Goal: Task Accomplishment & Management: Manage account settings

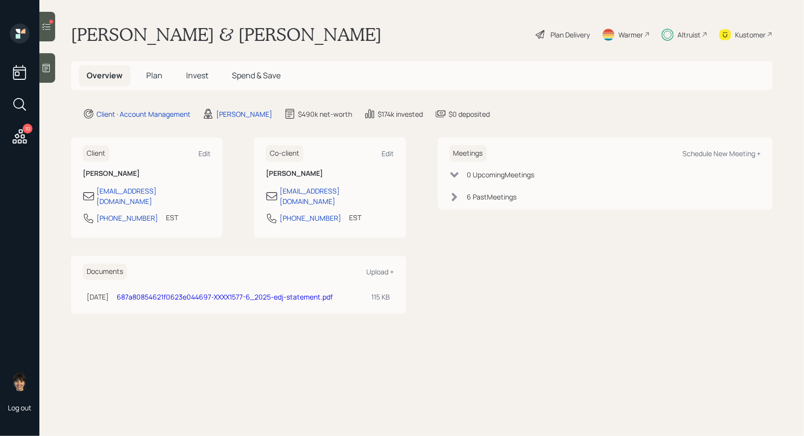
click at [199, 73] on span "Invest" at bounding box center [197, 75] width 22 height 11
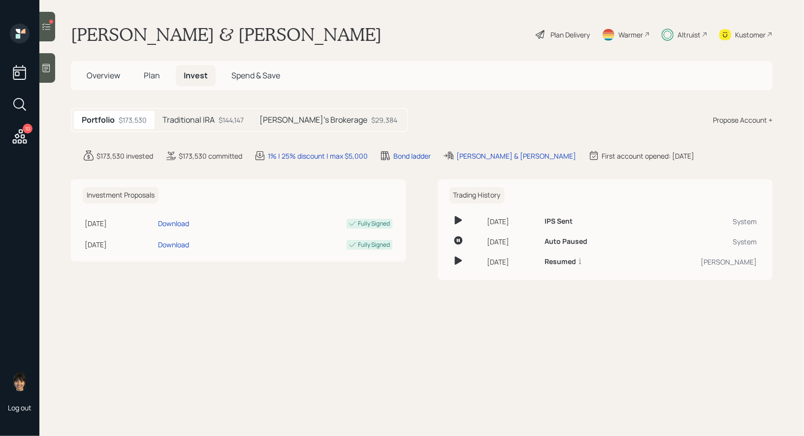
click at [47, 24] on icon at bounding box center [46, 26] width 8 height 7
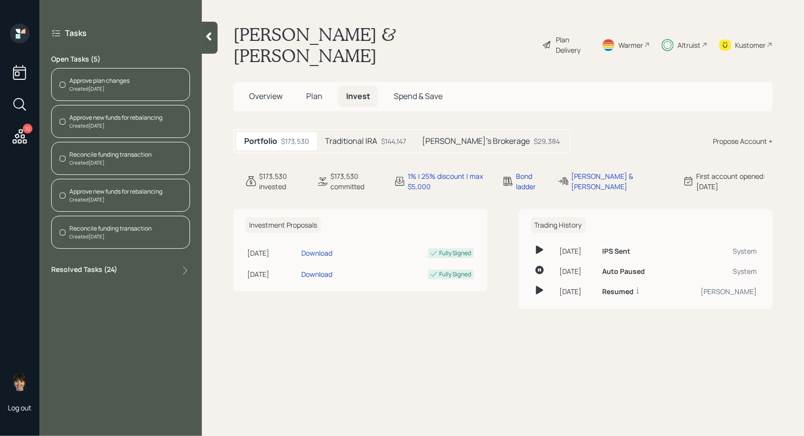
click at [84, 156] on div "Reconcile funding transaction" at bounding box center [110, 154] width 82 height 9
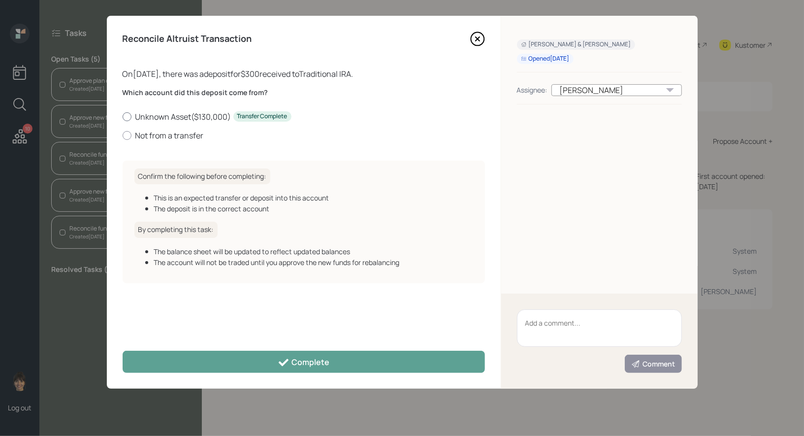
click at [126, 116] on div at bounding box center [127, 116] width 9 height 9
click at [123, 116] on input "Unknown Asset ( $130,000 ) Transfer Complete" at bounding box center [122, 116] width 0 height 0
radio input "true"
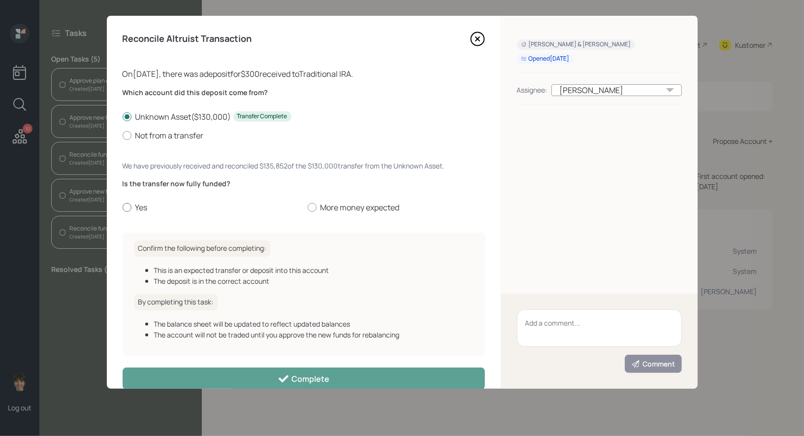
click at [126, 204] on div at bounding box center [127, 207] width 9 height 9
click at [123, 207] on input "Yes" at bounding box center [122, 207] width 0 height 0
radio input "true"
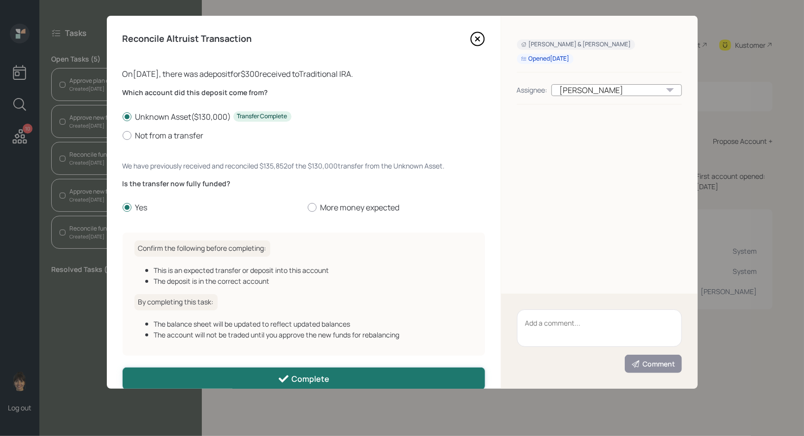
click at [169, 378] on button "Complete" at bounding box center [304, 378] width 362 height 22
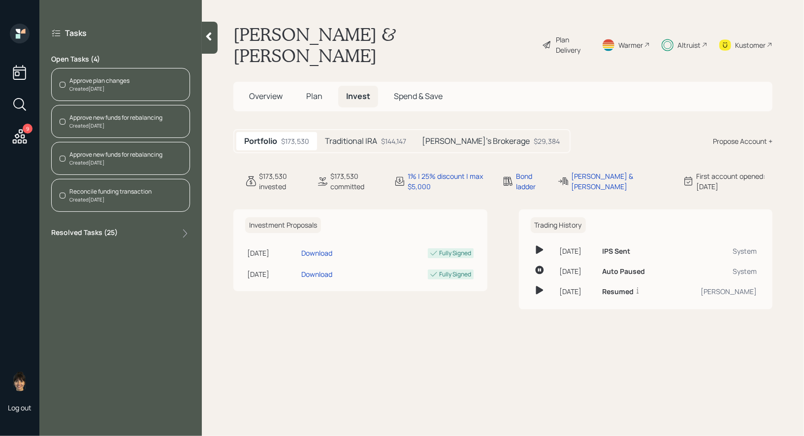
click at [96, 192] on div "Reconcile funding transaction" at bounding box center [110, 191] width 82 height 9
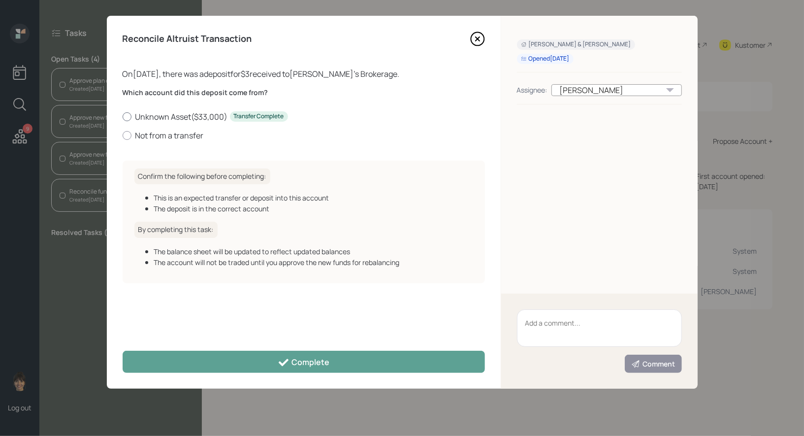
click at [126, 116] on div at bounding box center [127, 116] width 9 height 9
click at [123, 116] on input "Unknown Asset ( $33,000 ) Transfer Complete" at bounding box center [122, 116] width 0 height 0
radio input "true"
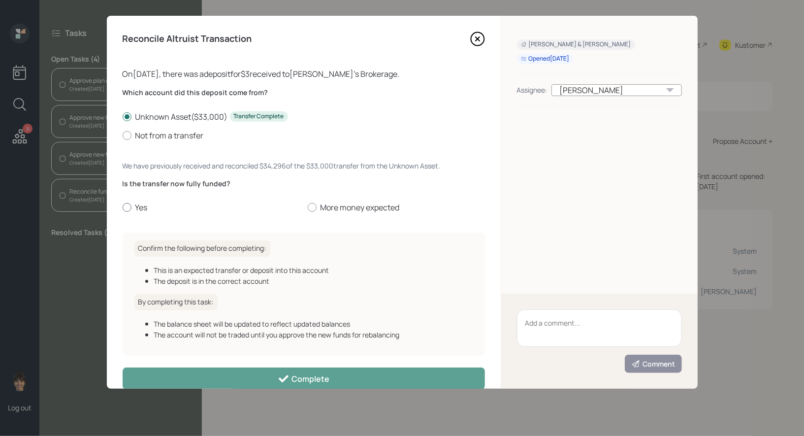
click at [126, 202] on label "Yes" at bounding box center [211, 207] width 177 height 11
click at [123, 207] on input "Yes" at bounding box center [122, 207] width 0 height 0
radio input "true"
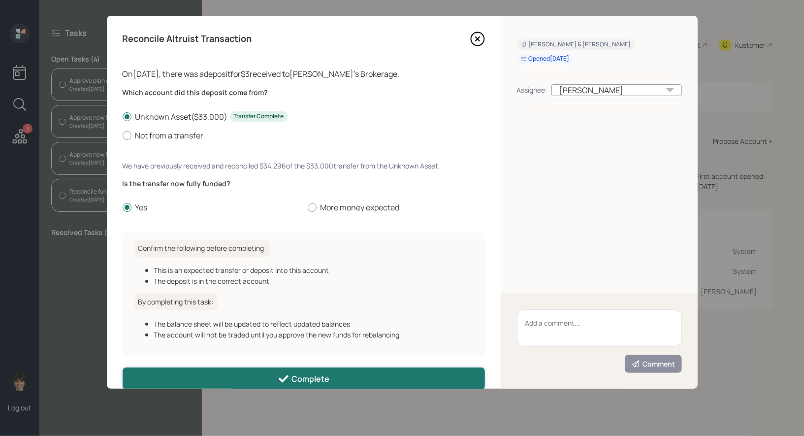
click at [162, 379] on button "Complete" at bounding box center [304, 378] width 362 height 22
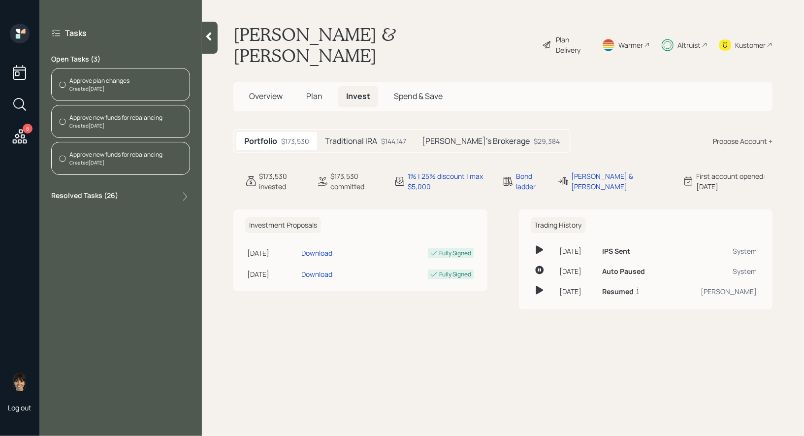
click at [111, 118] on div "Approve new funds for rebalancing" at bounding box center [115, 117] width 93 height 9
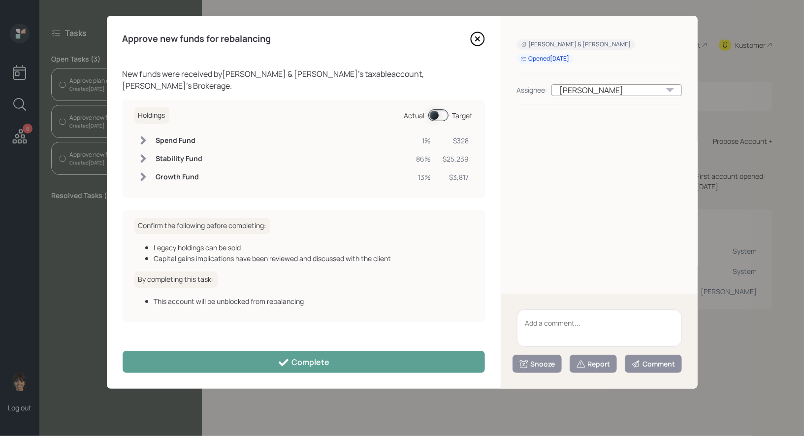
click at [435, 109] on span at bounding box center [438, 115] width 20 height 12
click at [439, 109] on span at bounding box center [438, 115] width 20 height 12
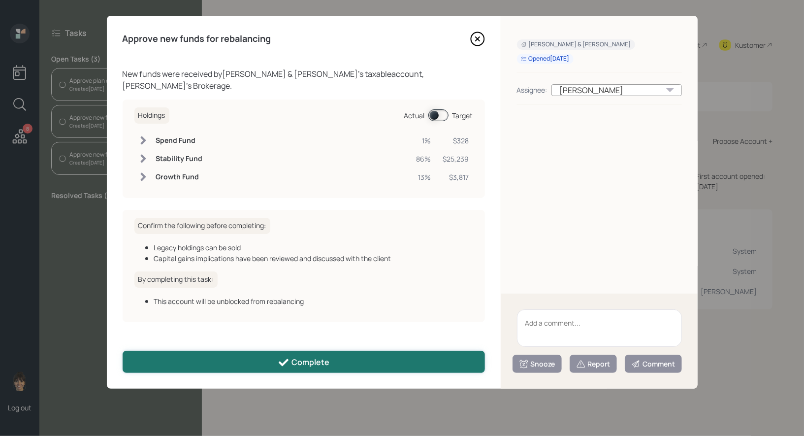
click at [344, 363] on button "Complete" at bounding box center [304, 361] width 362 height 22
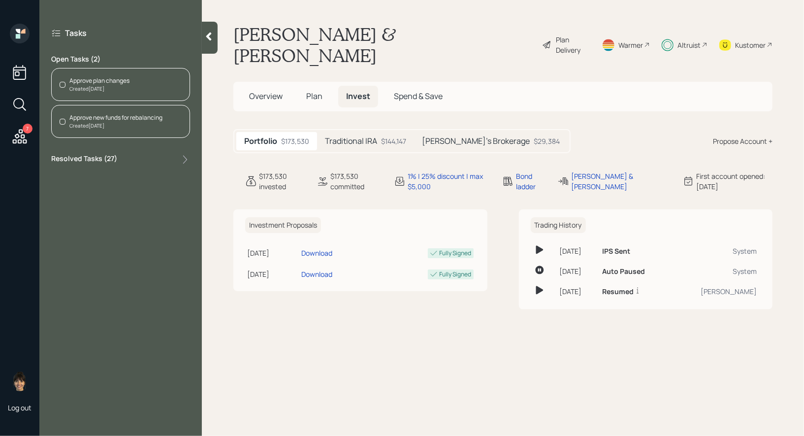
click at [125, 82] on div "Approve plan changes" at bounding box center [99, 80] width 60 height 9
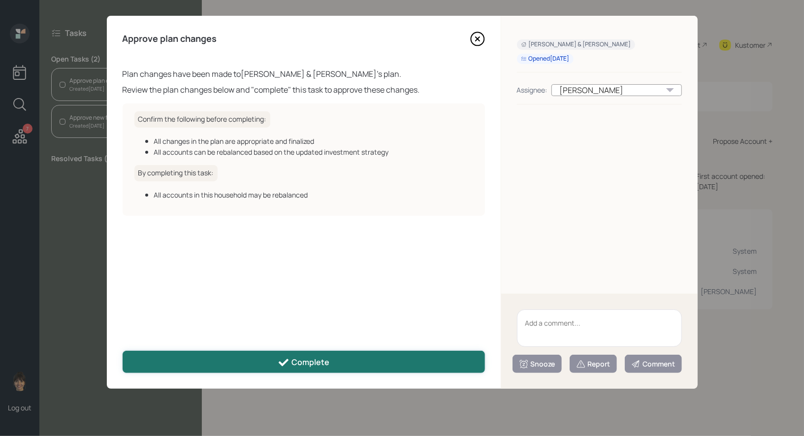
click at [321, 365] on div "Complete" at bounding box center [304, 362] width 52 height 12
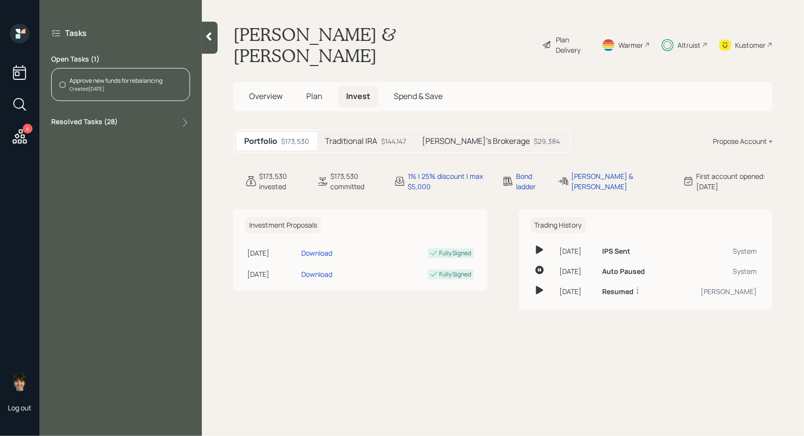
click at [137, 87] on div "Created [DATE]" at bounding box center [115, 88] width 93 height 7
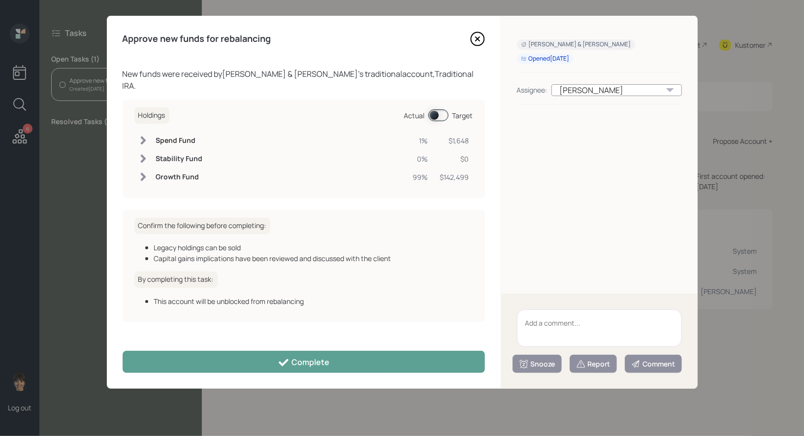
click at [435, 109] on span at bounding box center [438, 115] width 20 height 12
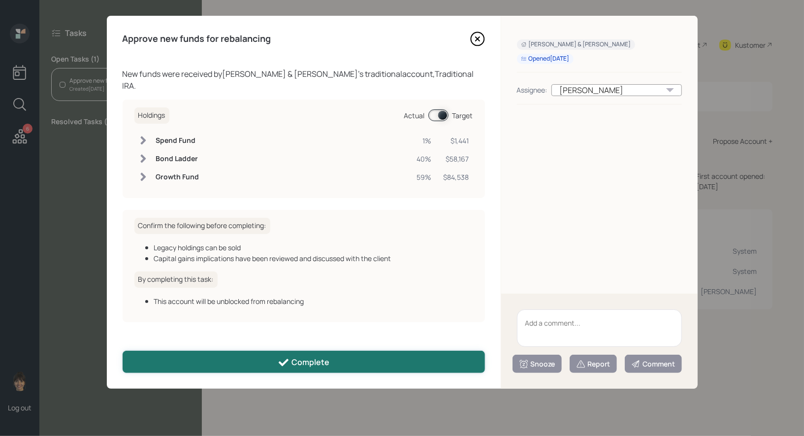
click at [363, 363] on button "Complete" at bounding box center [304, 361] width 362 height 22
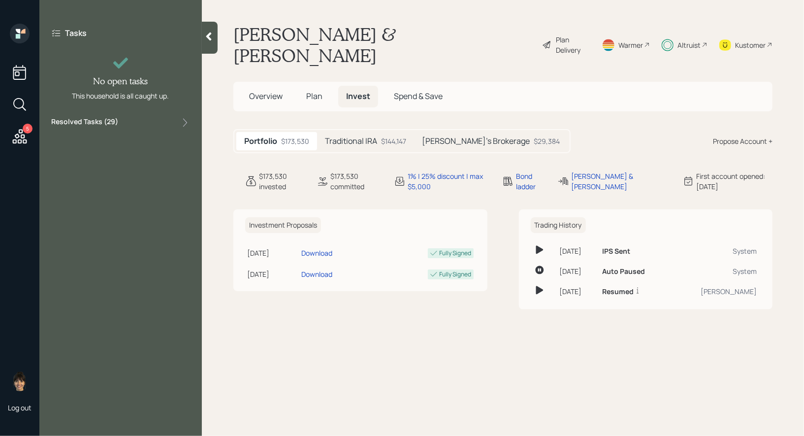
click at [212, 34] on icon at bounding box center [209, 37] width 10 height 10
